Goal: Information Seeking & Learning: Learn about a topic

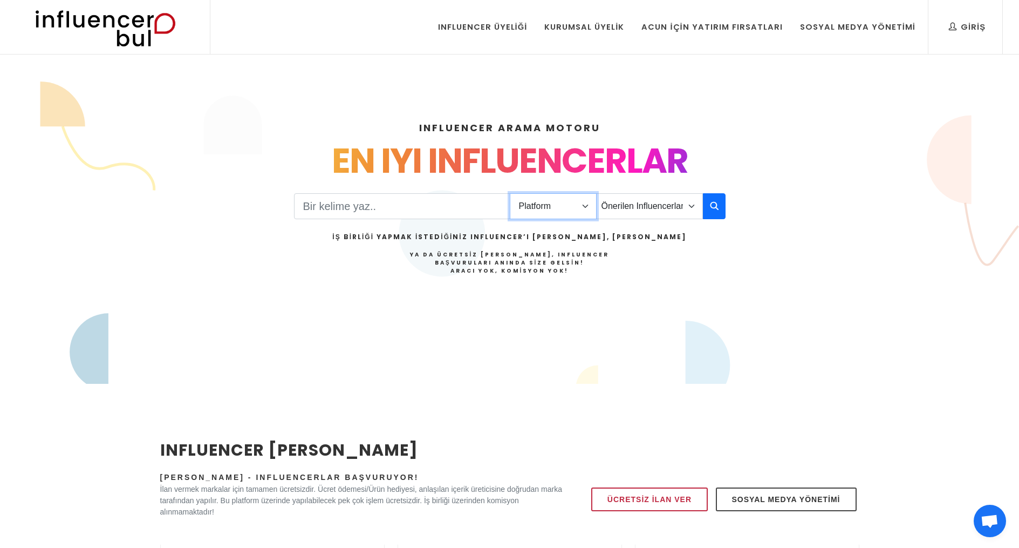
click at [577, 205] on select "Platform Instagram Facebook Youtube Tiktok Twitter Twitch" at bounding box center [553, 206] width 87 height 26
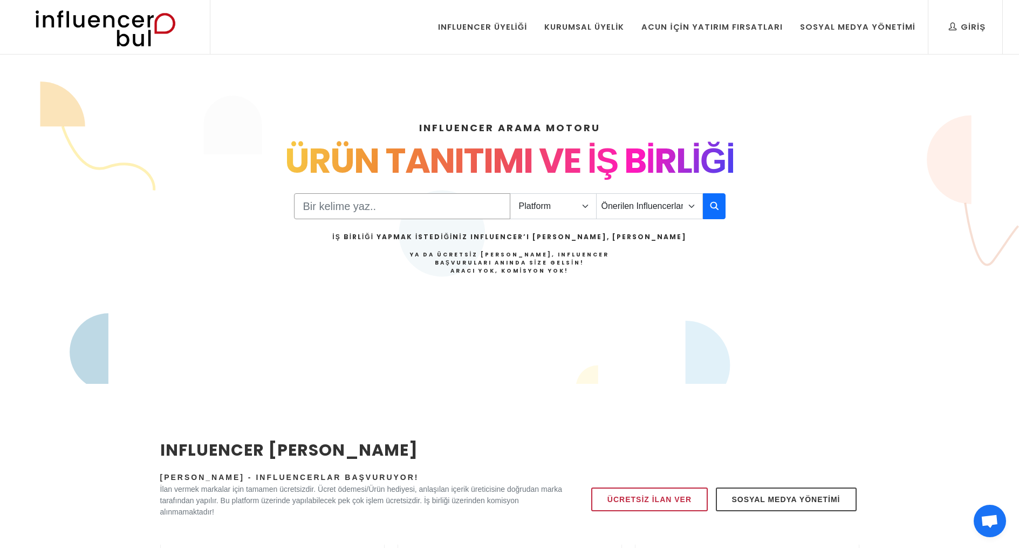
click at [336, 207] on input "Search" at bounding box center [402, 206] width 216 height 26
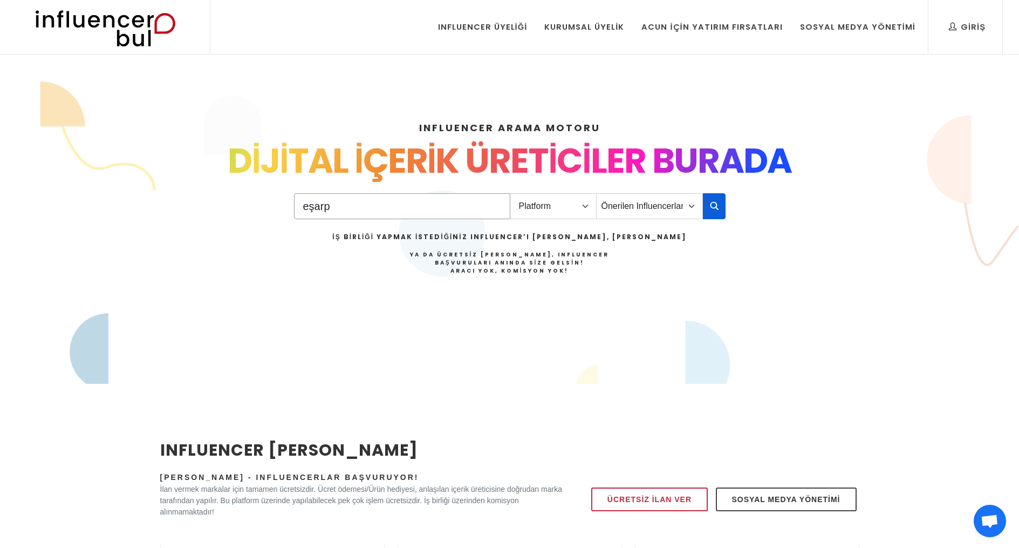
type input "eşarp"
click at [718, 210] on icon "button" at bounding box center [714, 205] width 9 height 13
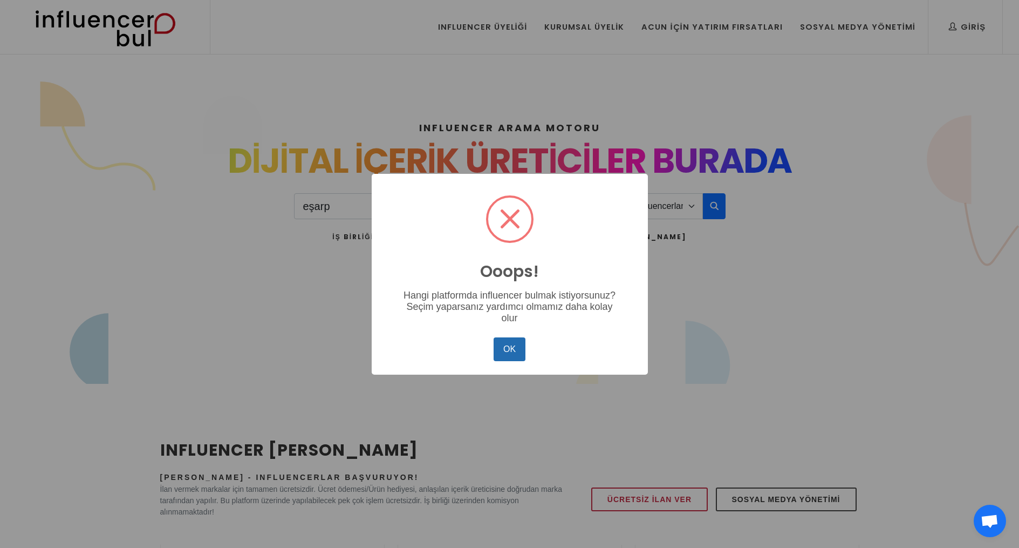
click at [513, 348] on button "OK" at bounding box center [509, 349] width 31 height 24
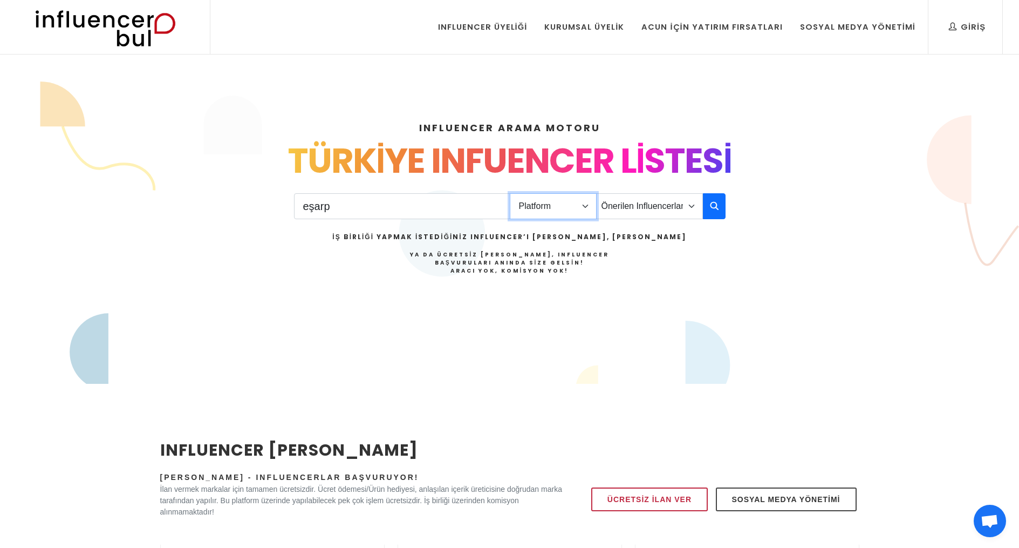
click at [584, 206] on select "Platform Instagram Facebook Youtube Tiktok Twitter Twitch" at bounding box center [553, 206] width 87 height 26
select select "1"
click at [720, 199] on button "button" at bounding box center [714, 206] width 23 height 26
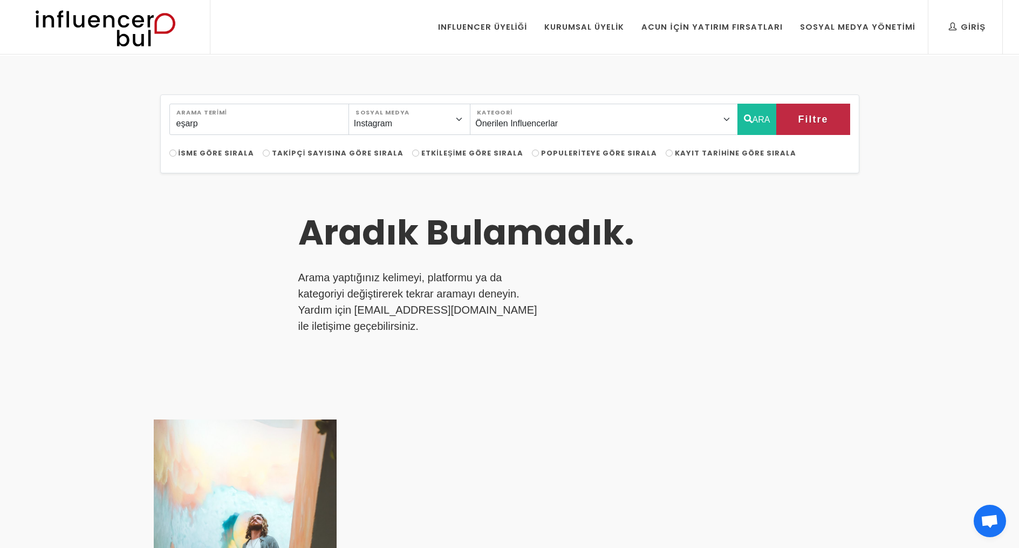
click at [230, 154] on span "İsme Göre Sırala" at bounding box center [217, 153] width 76 height 10
click at [176, 154] on input "İsme Göre Sırala" at bounding box center [172, 152] width 7 height 7
radio input "true"
click at [214, 129] on input "eşarp" at bounding box center [259, 119] width 180 height 31
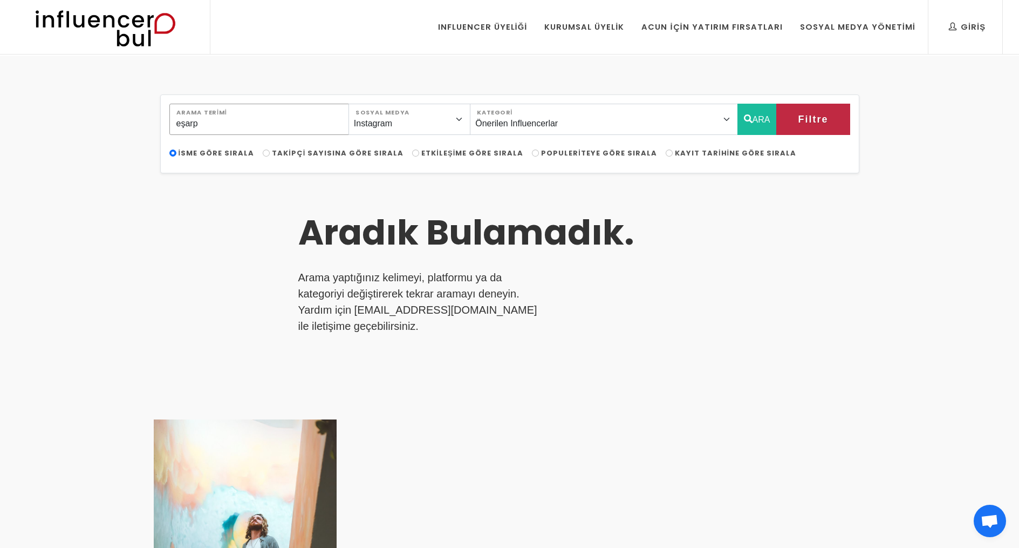
click at [214, 128] on input "eşarp" at bounding box center [259, 119] width 180 height 31
type input "scarf"
click at [749, 117] on icon "button" at bounding box center [748, 118] width 9 height 13
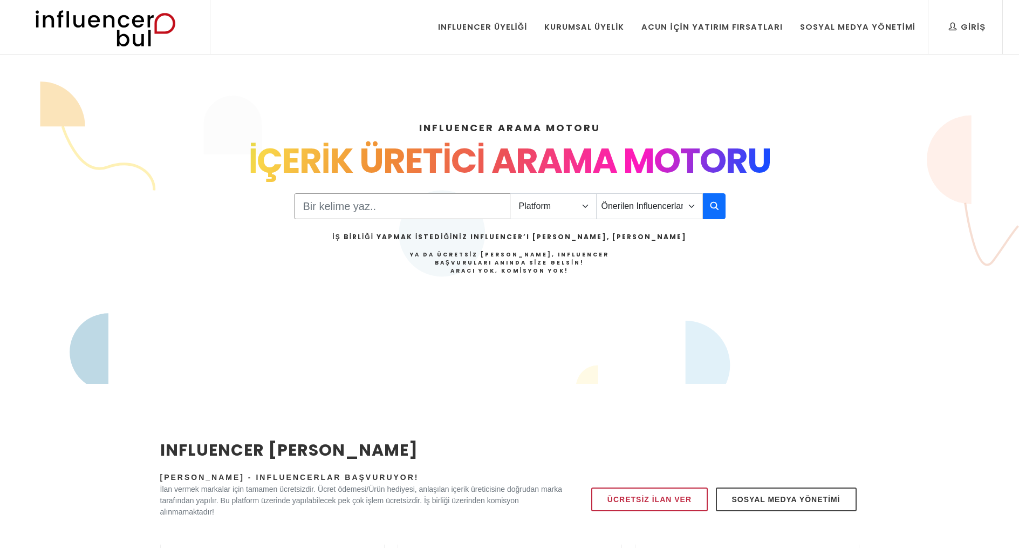
click at [323, 207] on input "Search" at bounding box center [402, 206] width 216 height 26
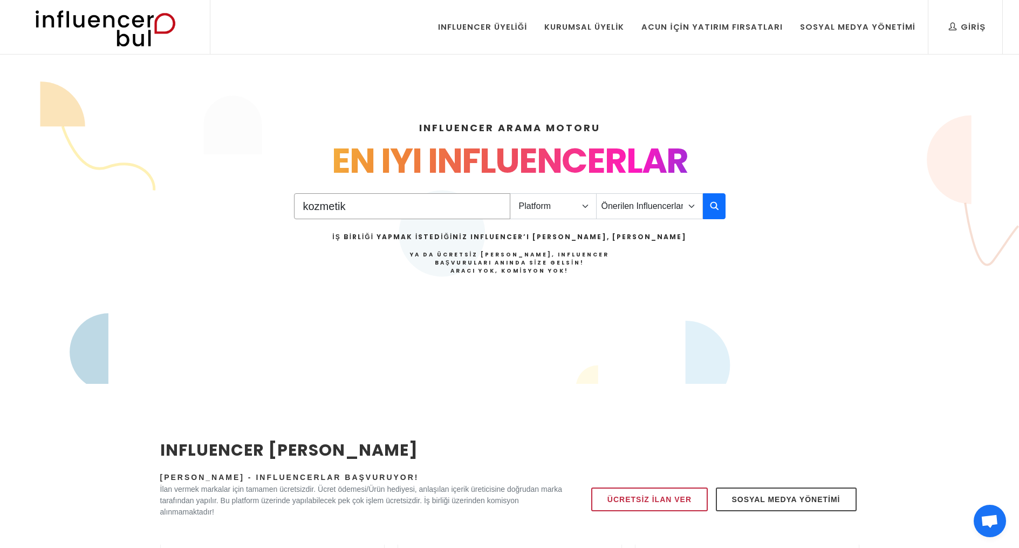
type input "kozmetik"
click at [568, 208] on select "Platform Instagram Facebook Youtube Tiktok Twitter Twitch" at bounding box center [553, 206] width 87 height 26
select select "1"
click at [719, 206] on button "button" at bounding box center [714, 206] width 23 height 26
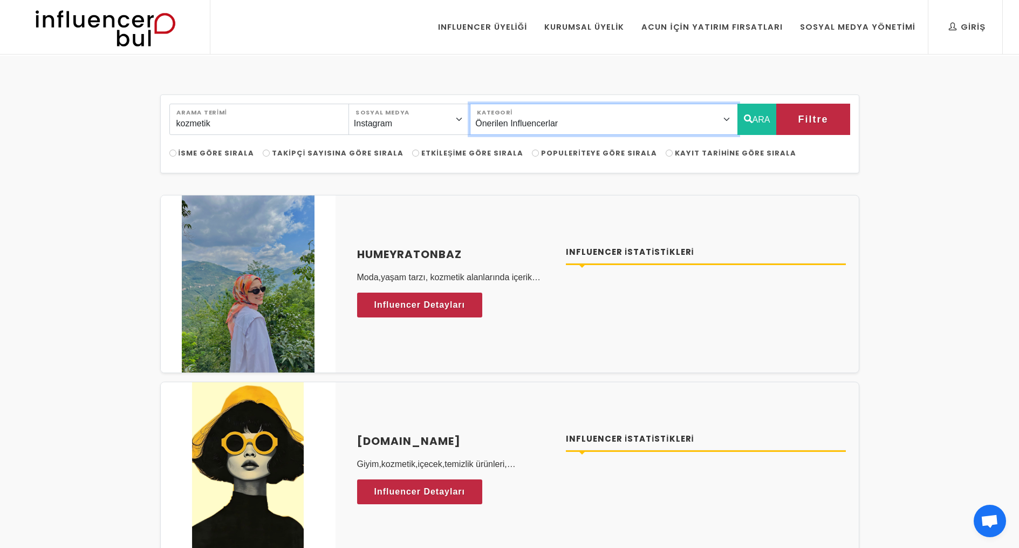
click at [665, 121] on select "Önerilen Influencerlar Aile & Çocuk & Ebeveyn Alışveriş & Giyim & Aksesuar Arab…" at bounding box center [604, 119] width 268 height 31
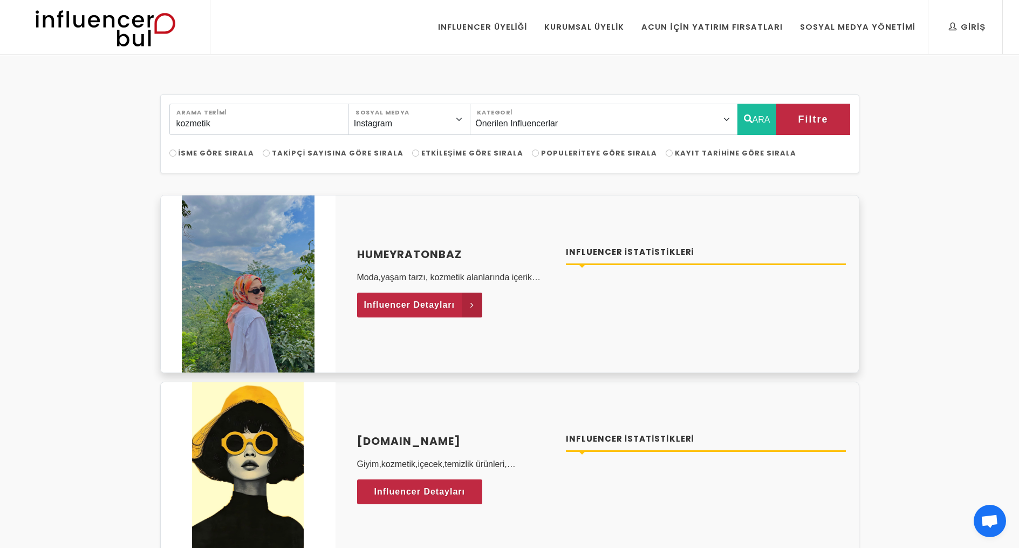
click at [419, 305] on span "Influencer Detayları" at bounding box center [409, 305] width 91 height 16
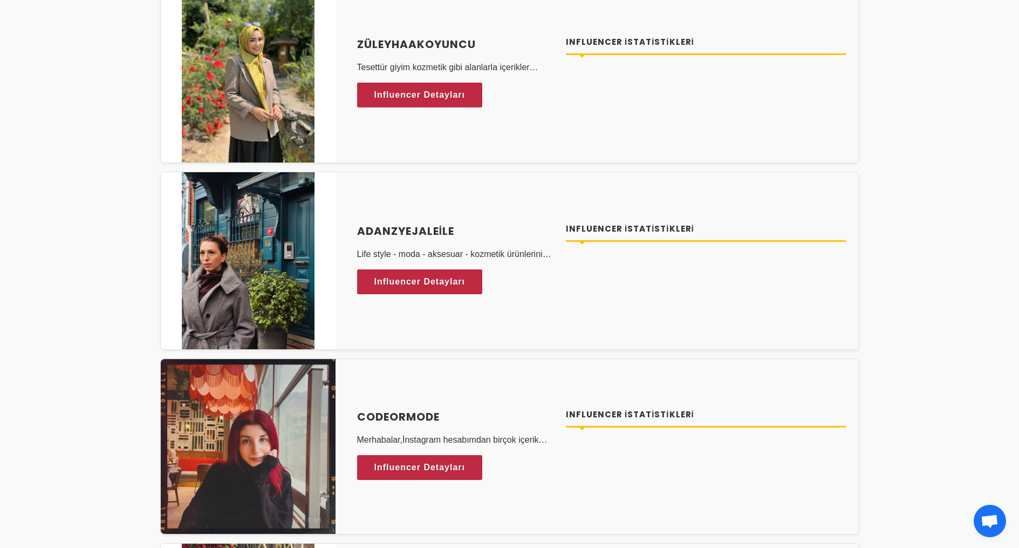
scroll to position [1102, 0]
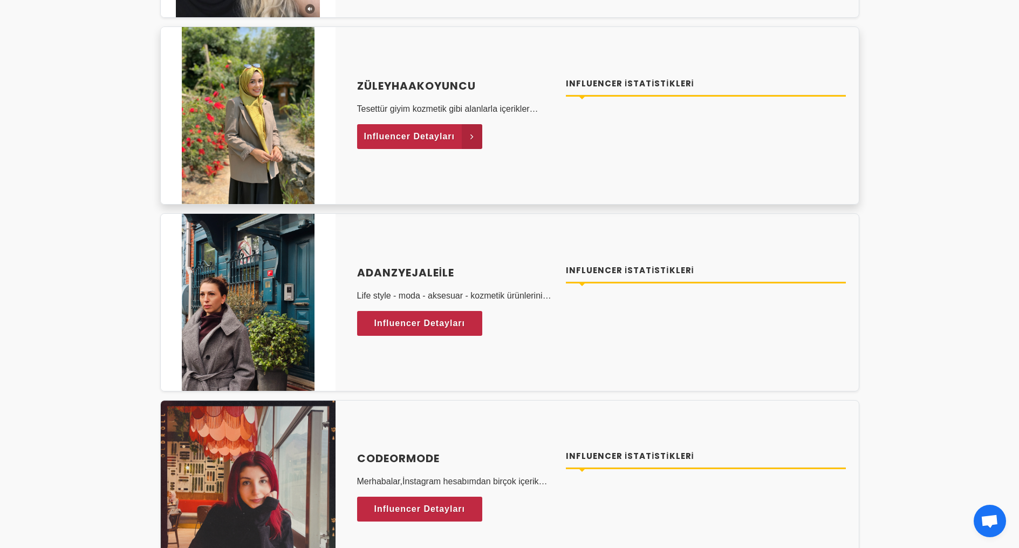
click at [422, 138] on span "Influencer Detayları" at bounding box center [409, 136] width 91 height 16
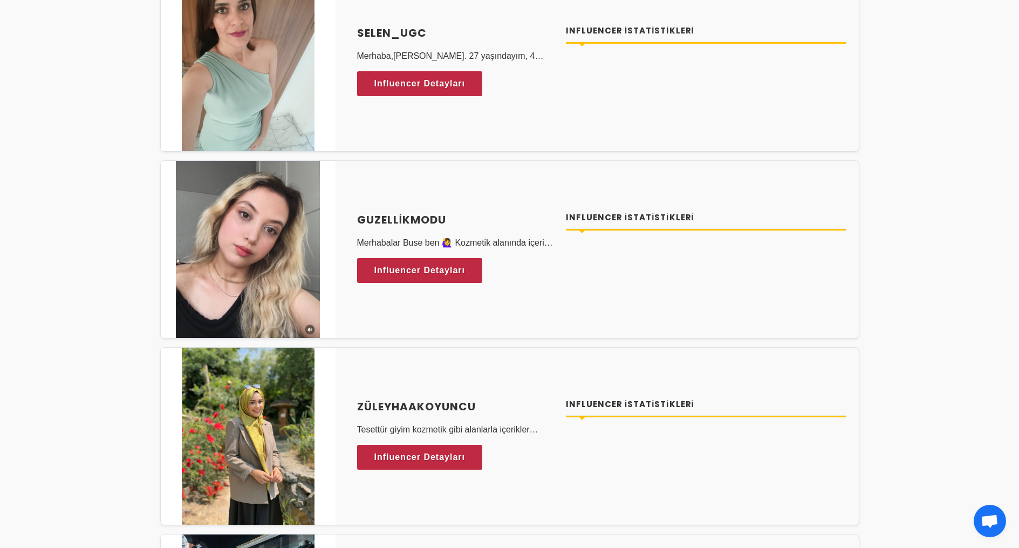
scroll to position [0, 0]
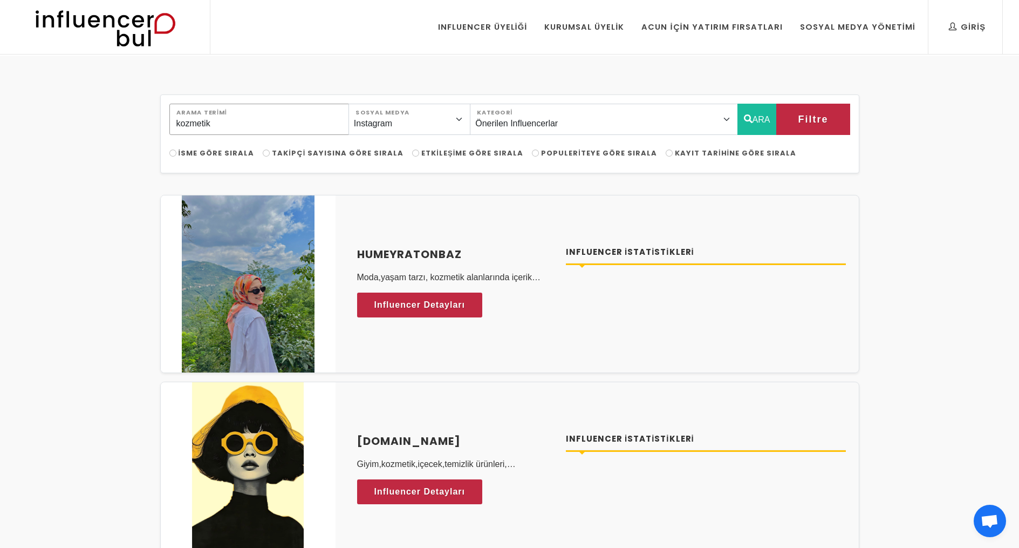
drag, startPoint x: 217, startPoint y: 124, endPoint x: 94, endPoint y: 120, distance: 123.1
type input "tesettür"
click at [755, 113] on button "ARA" at bounding box center [757, 119] width 39 height 31
click at [724, 120] on select "Önerilen Influencerlar Aile & Çocuk & Ebeveyn Alışveriş & Giyim & Aksesuar Arab…" at bounding box center [604, 119] width 268 height 31
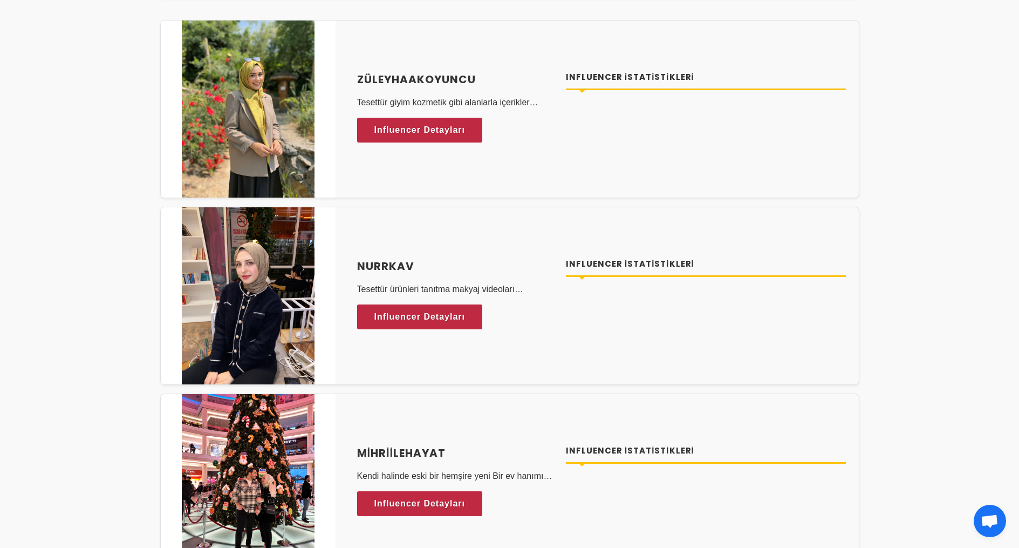
scroll to position [180, 0]
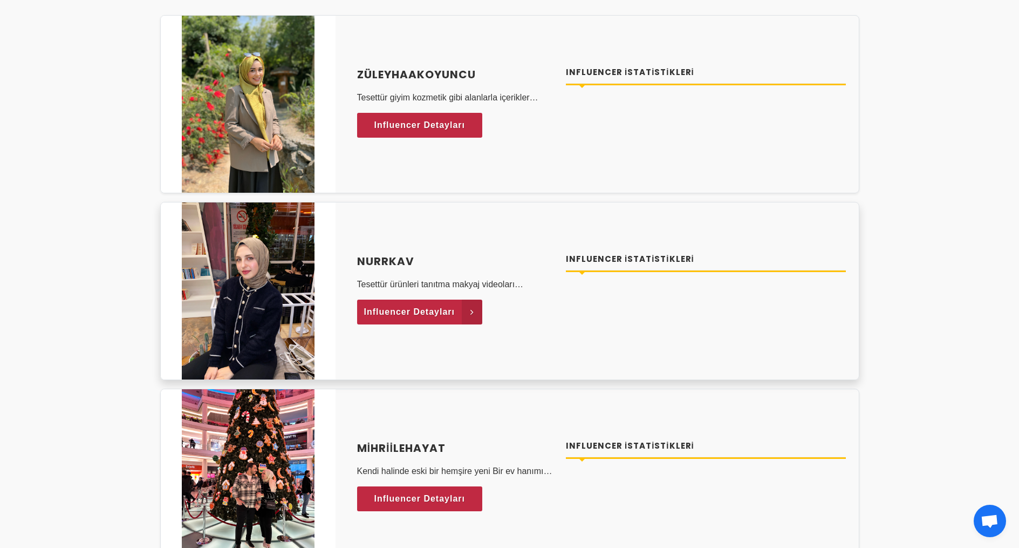
click at [413, 314] on span "Influencer Detayları" at bounding box center [409, 312] width 91 height 16
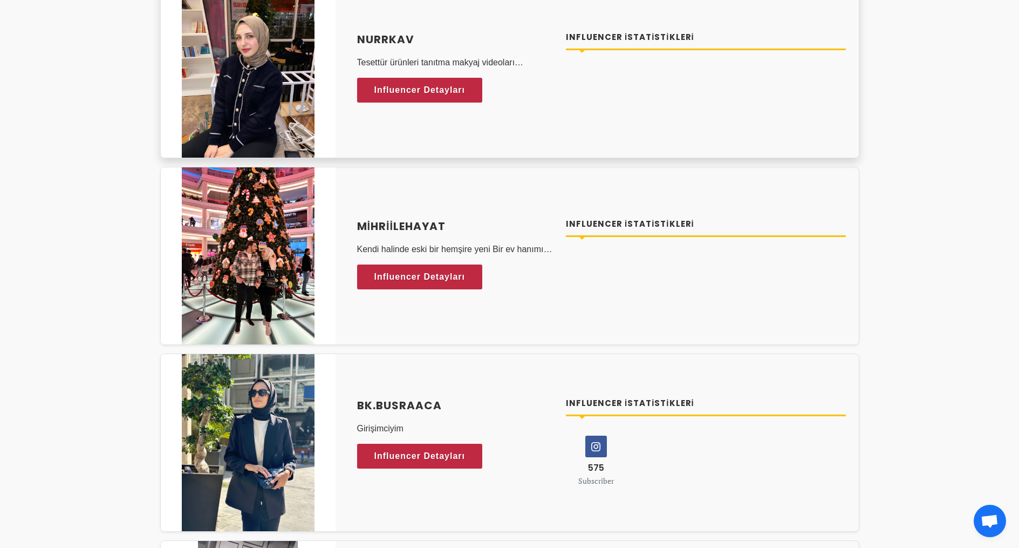
scroll to position [403, 0]
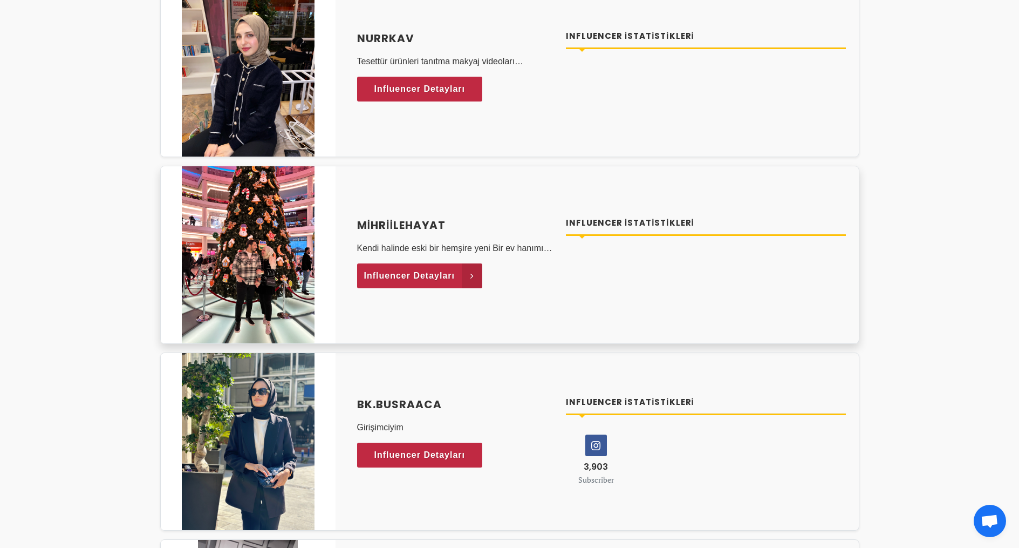
click at [396, 278] on span "Influencer Detayları" at bounding box center [409, 276] width 91 height 16
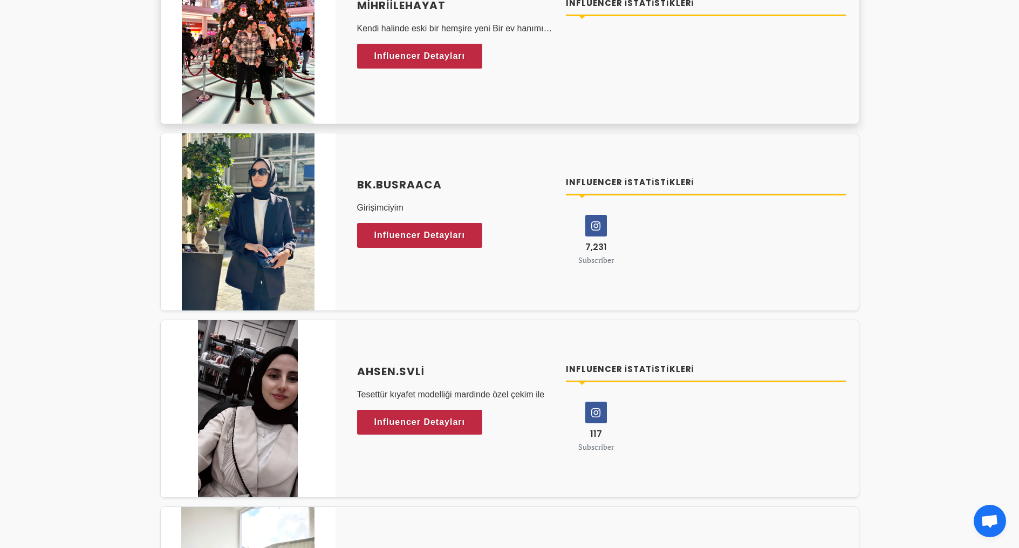
scroll to position [625, 0]
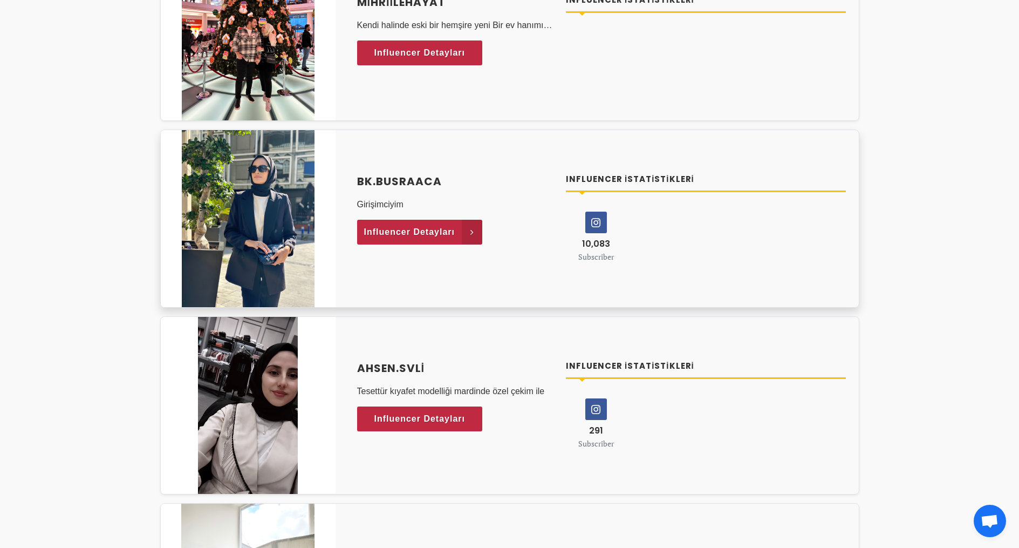
click at [422, 234] on span "Influencer Detayları" at bounding box center [409, 232] width 91 height 16
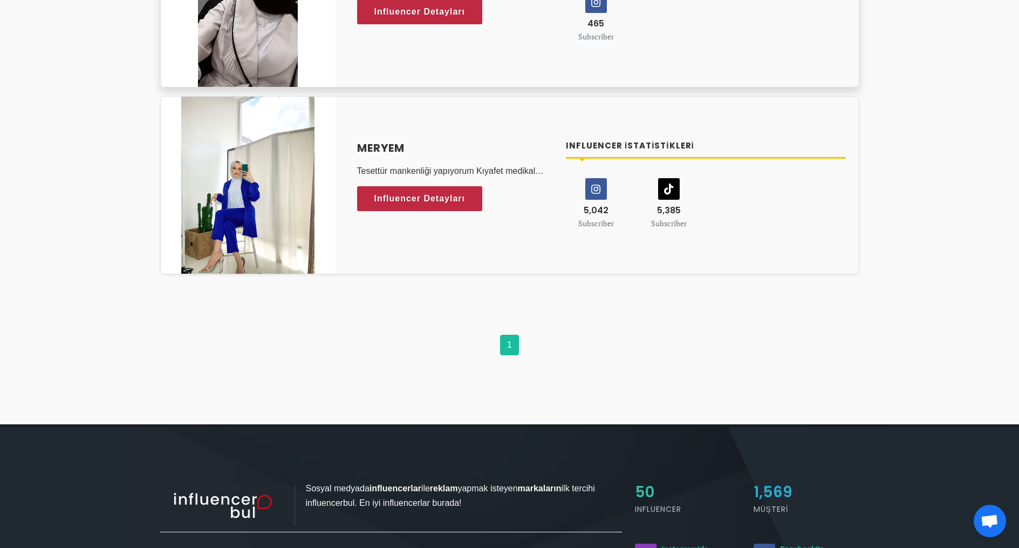
scroll to position [1045, 0]
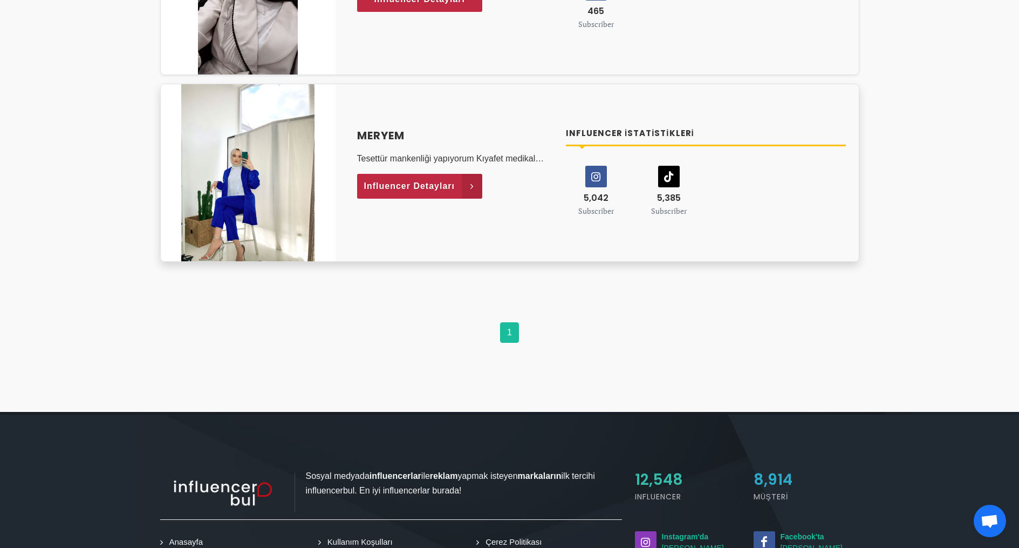
click at [426, 183] on span "Influencer Detayları" at bounding box center [409, 186] width 91 height 16
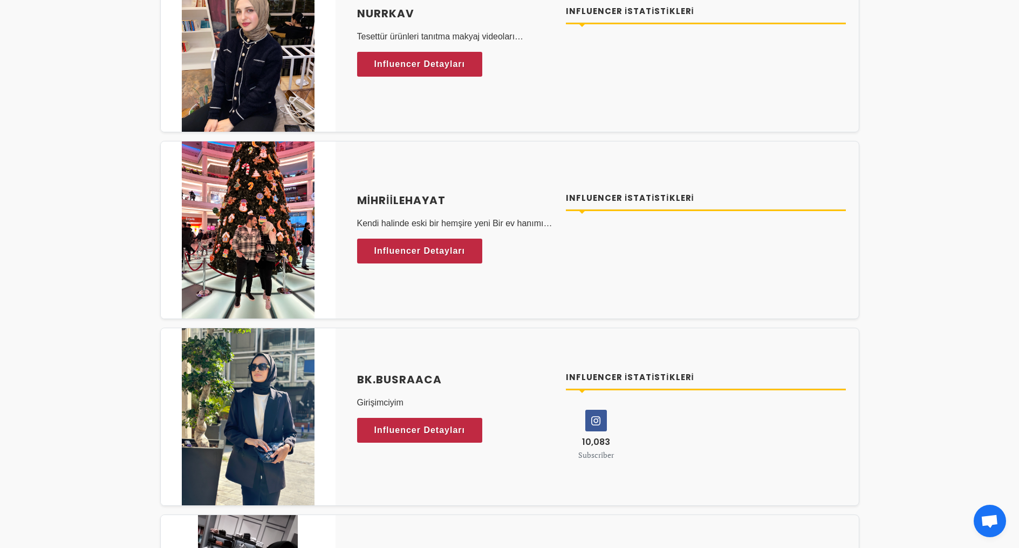
scroll to position [0, 0]
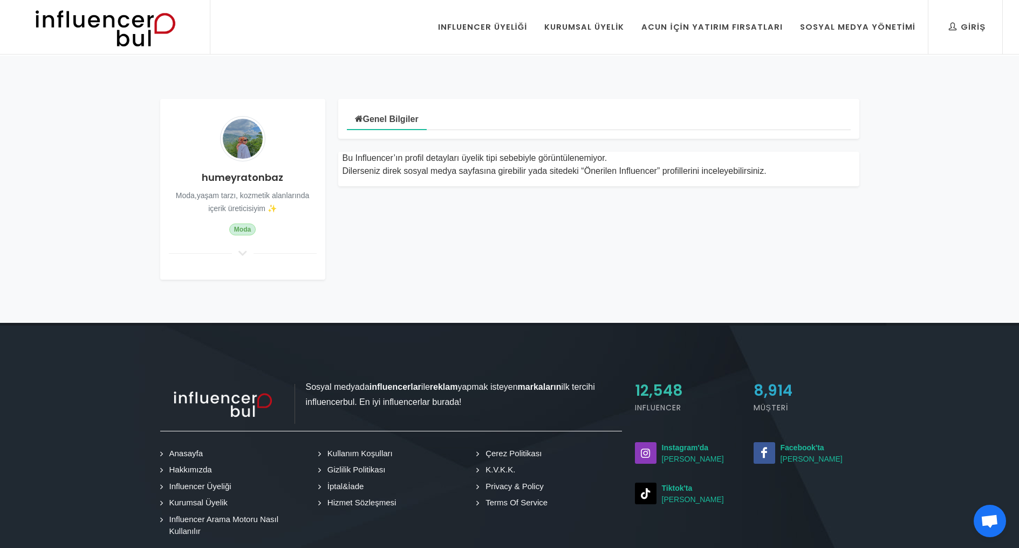
drag, startPoint x: 241, startPoint y: 251, endPoint x: 238, endPoint y: 259, distance: 8.5
click at [241, 251] on icon at bounding box center [242, 253] width 13 height 10
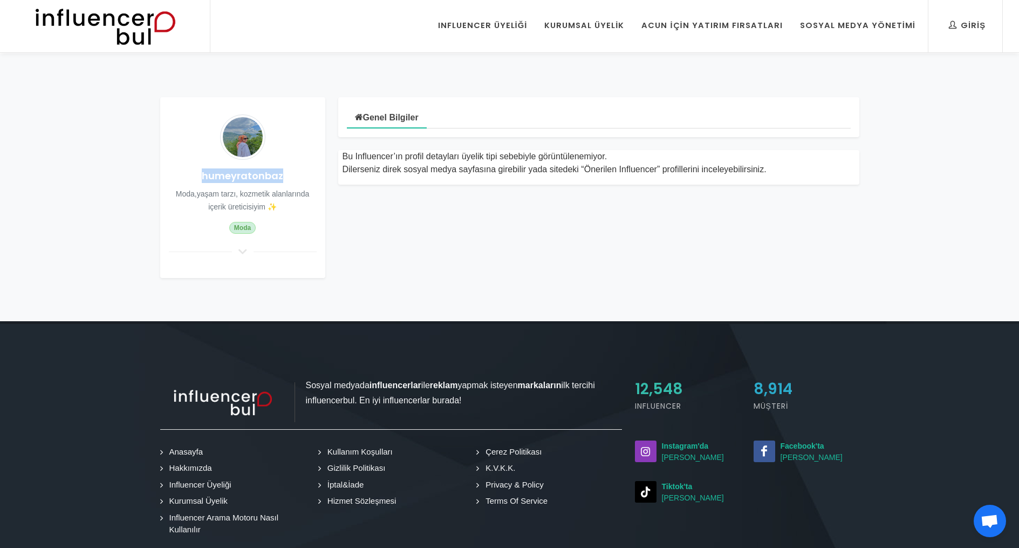
drag, startPoint x: 282, startPoint y: 178, endPoint x: 176, endPoint y: 178, distance: 105.8
click at [176, 178] on h4 "humeyratonbaz" at bounding box center [243, 175] width 148 height 15
copy h4 "humeyratonbaz"
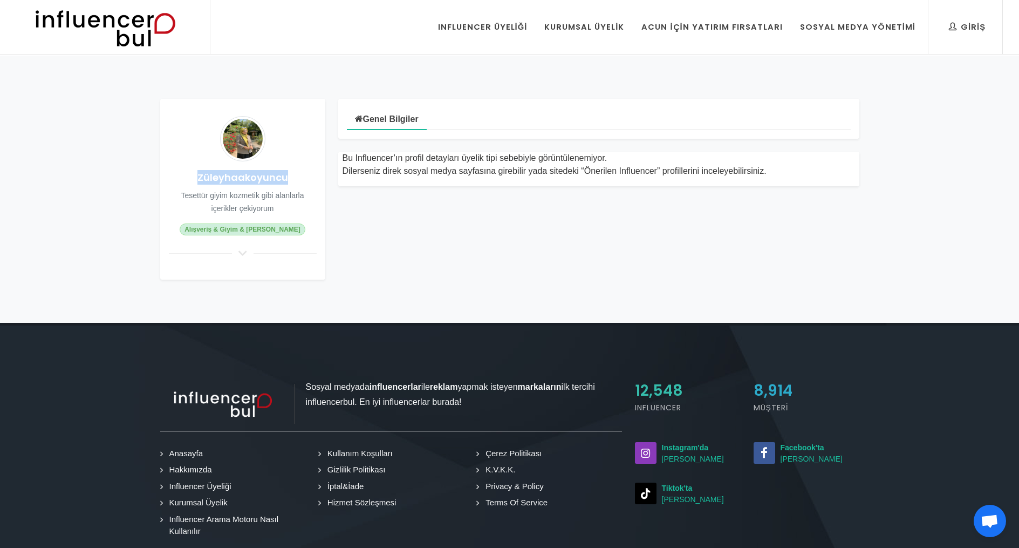
drag, startPoint x: 287, startPoint y: 182, endPoint x: 186, endPoint y: 184, distance: 100.9
click at [187, 184] on h4 "Züleyhaakoyuncu" at bounding box center [243, 177] width 148 height 15
copy h4 "Züleyhaakoyuncu"
drag, startPoint x: 264, startPoint y: 176, endPoint x: 235, endPoint y: 193, distance: 33.3
click at [219, 177] on h4 "Nurrkav" at bounding box center [243, 177] width 148 height 15
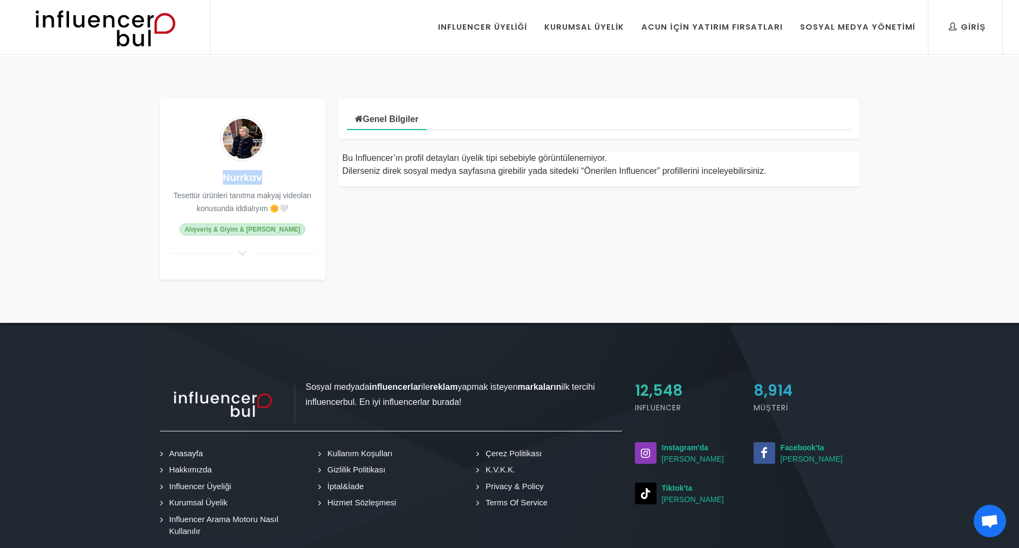
copy h4 "Nurrkav"
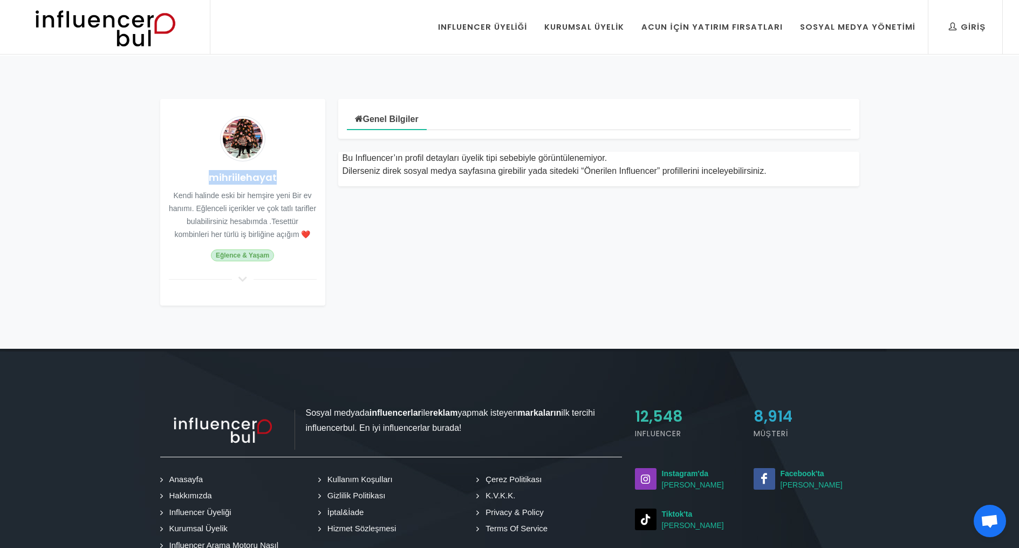
drag, startPoint x: 282, startPoint y: 180, endPoint x: 203, endPoint y: 178, distance: 79.3
click at [203, 178] on h4 "mihriilehayat" at bounding box center [243, 177] width 148 height 15
copy h4 "mihriilehayat"
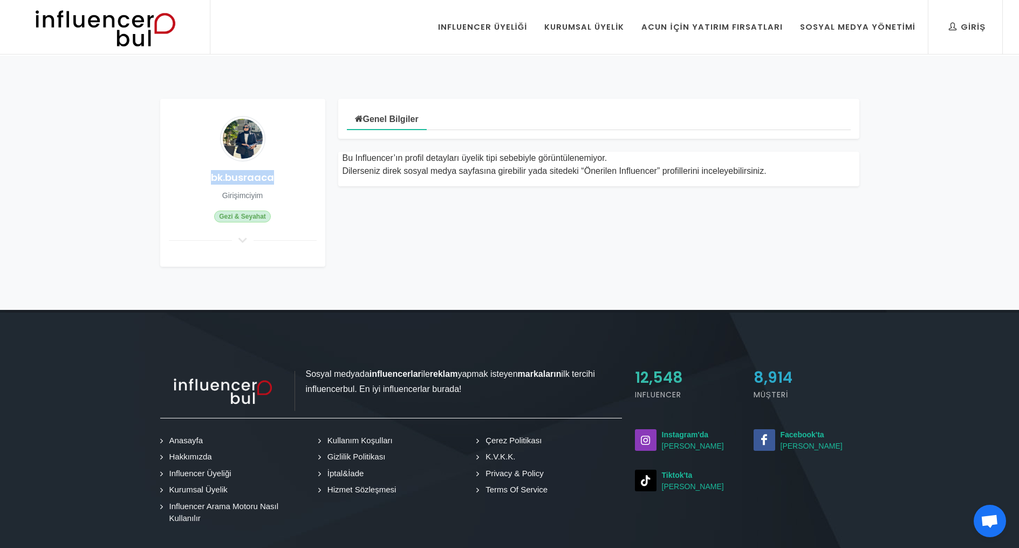
drag, startPoint x: 273, startPoint y: 175, endPoint x: 201, endPoint y: 172, distance: 71.9
click at [200, 171] on h4 "bk.busraaca" at bounding box center [243, 177] width 148 height 15
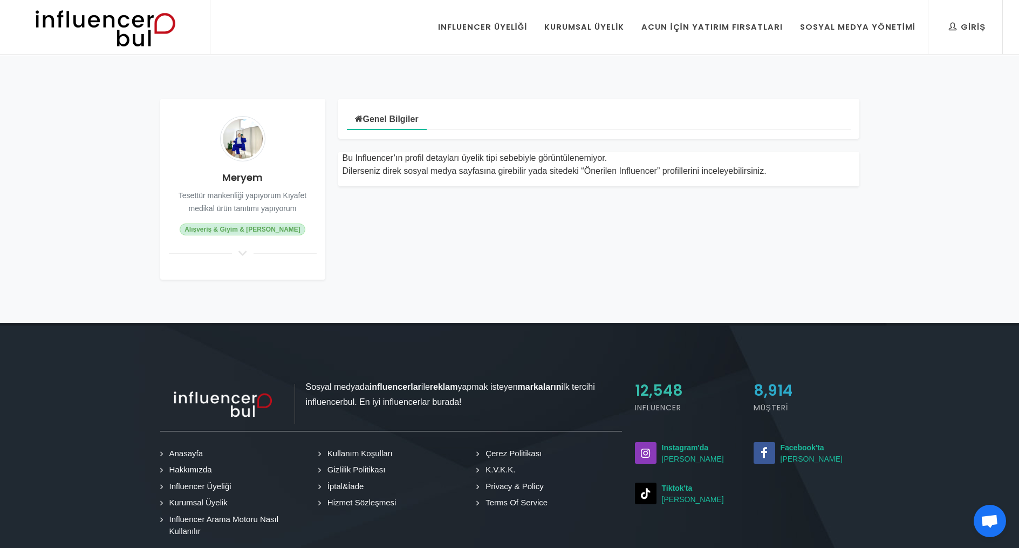
click at [236, 142] on img at bounding box center [242, 138] width 45 height 45
